Goal: Find contact information: Find contact information

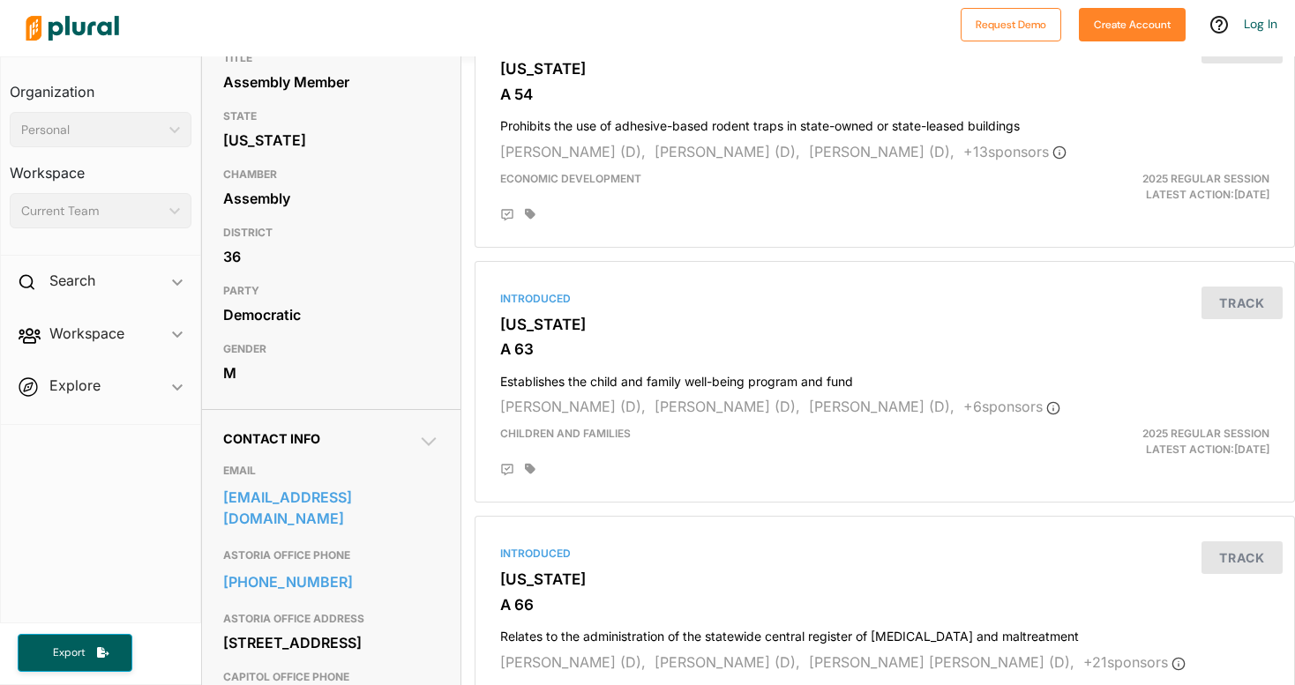
scroll to position [196, 0]
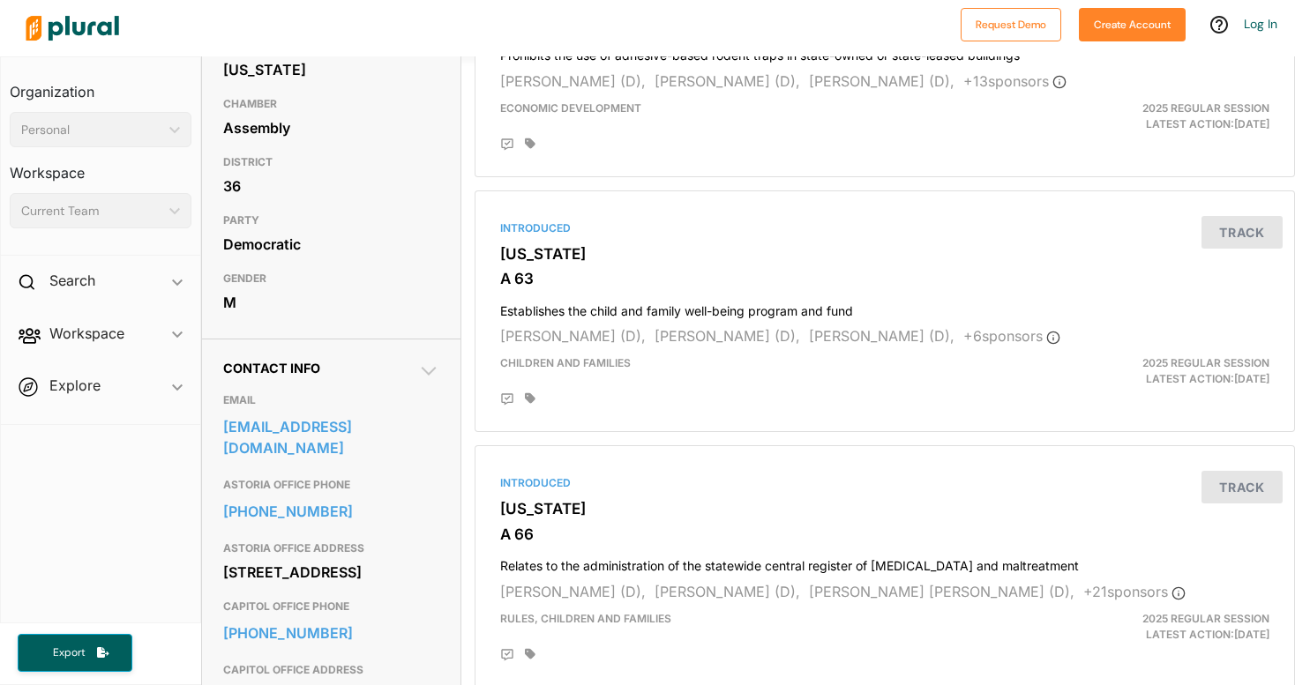
scroll to position [402, 0]
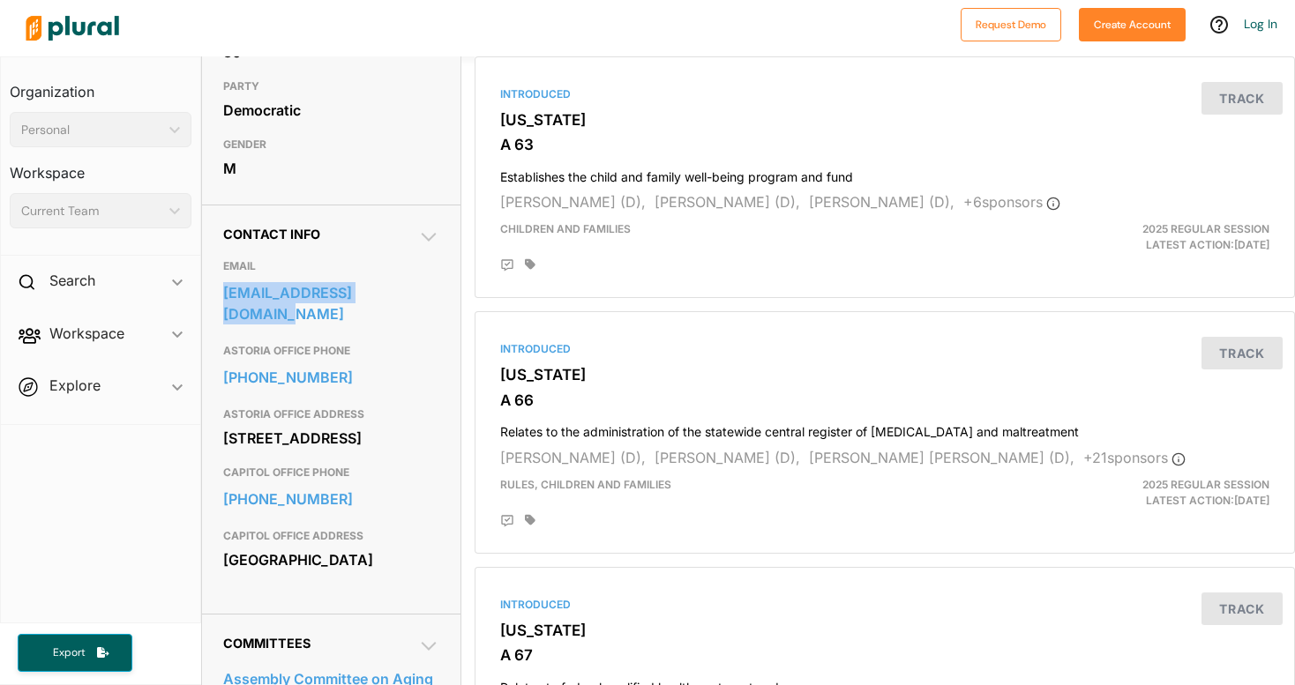
drag, startPoint x: 435, startPoint y: 320, endPoint x: 221, endPoint y: 326, distance: 213.6
copy link "[EMAIL_ADDRESS][DOMAIN_NAME]"
